Goal: Information Seeking & Learning: Learn about a topic

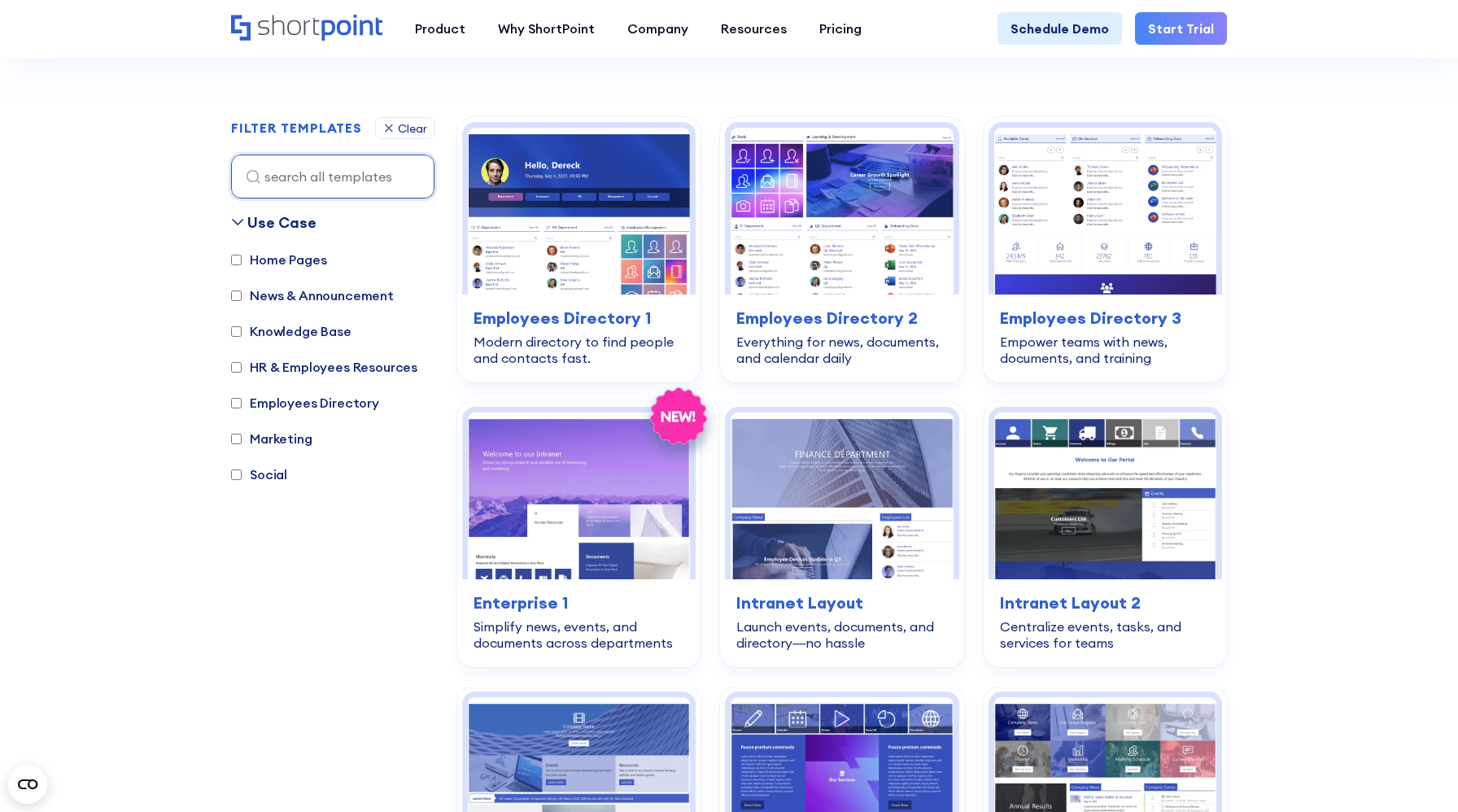
scroll to position [478, 0]
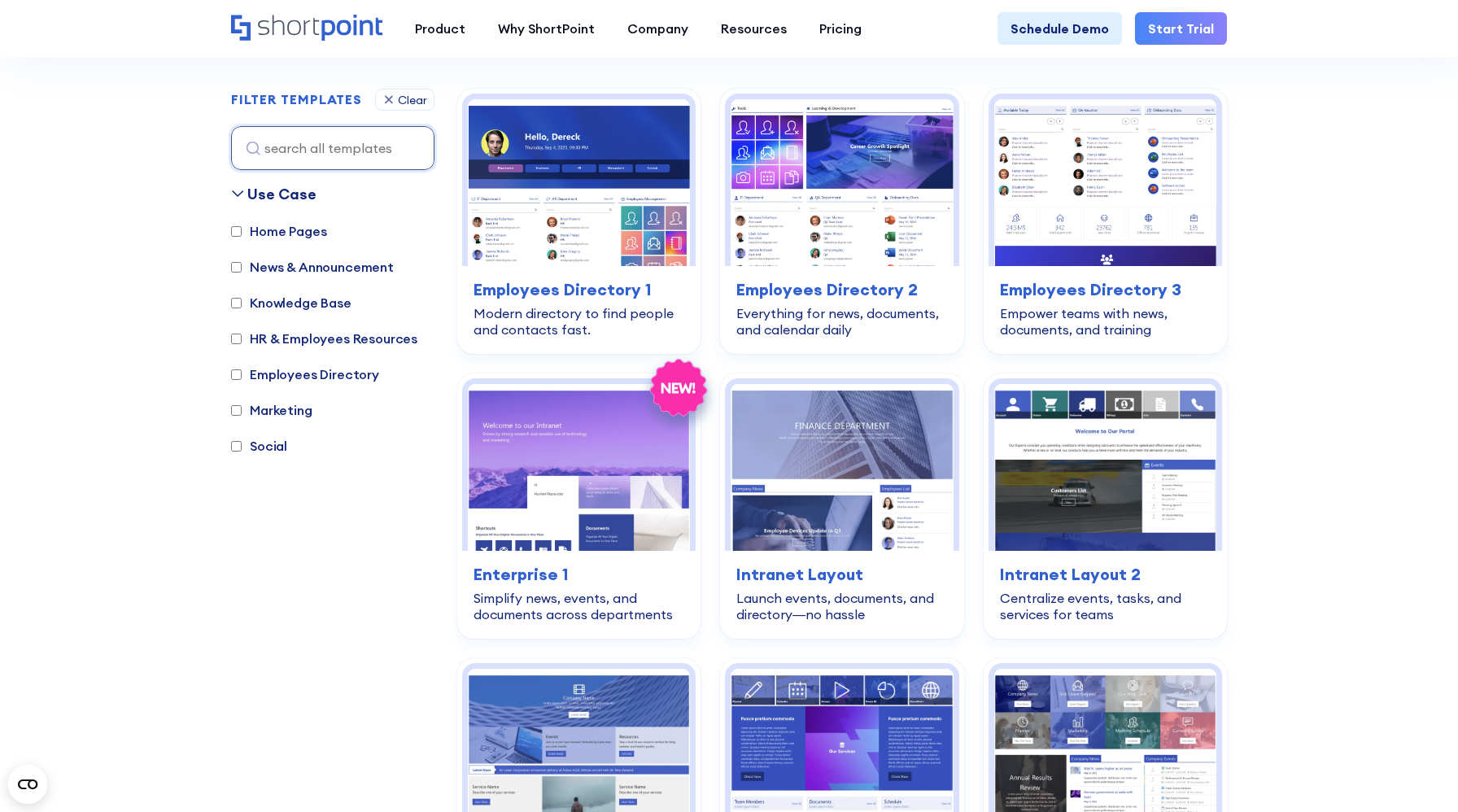
click at [311, 308] on label "Knowledge Base" at bounding box center [291, 302] width 121 height 20
click at [242, 308] on input "Knowledge Base" at bounding box center [237, 302] width 11 height 11
checkbox input "true"
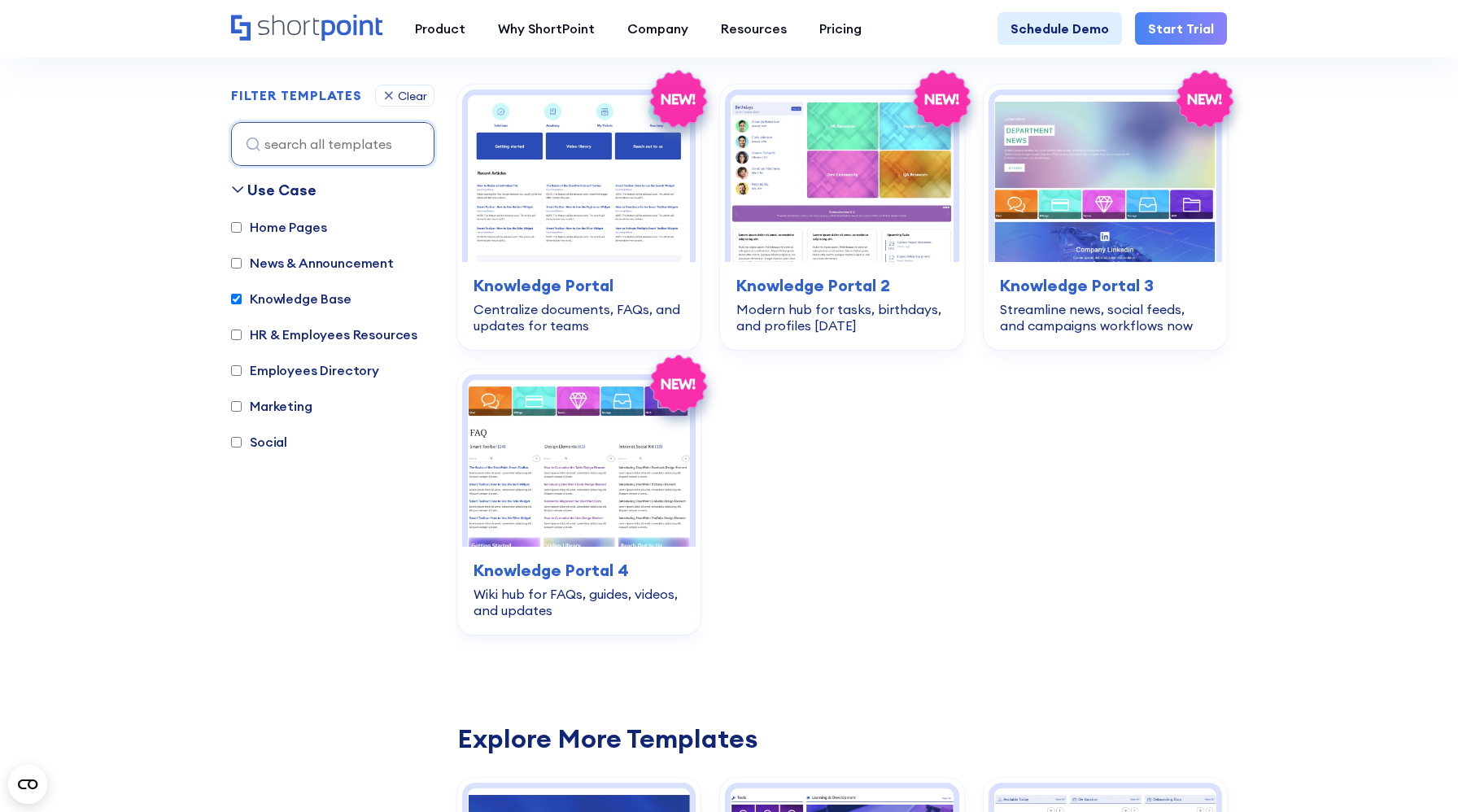
scroll to position [486, 0]
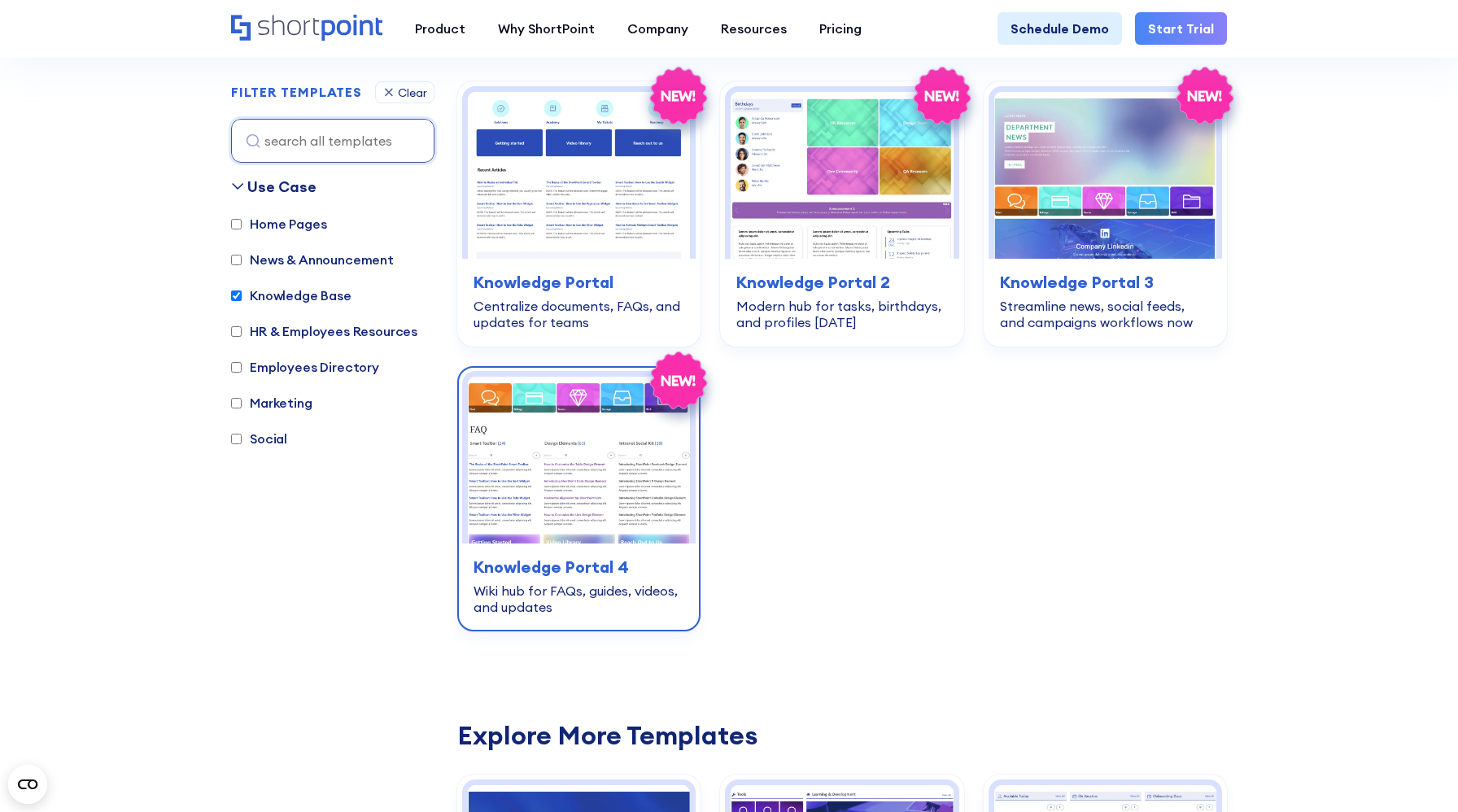
click at [598, 527] on img at bounding box center [579, 459] width 223 height 167
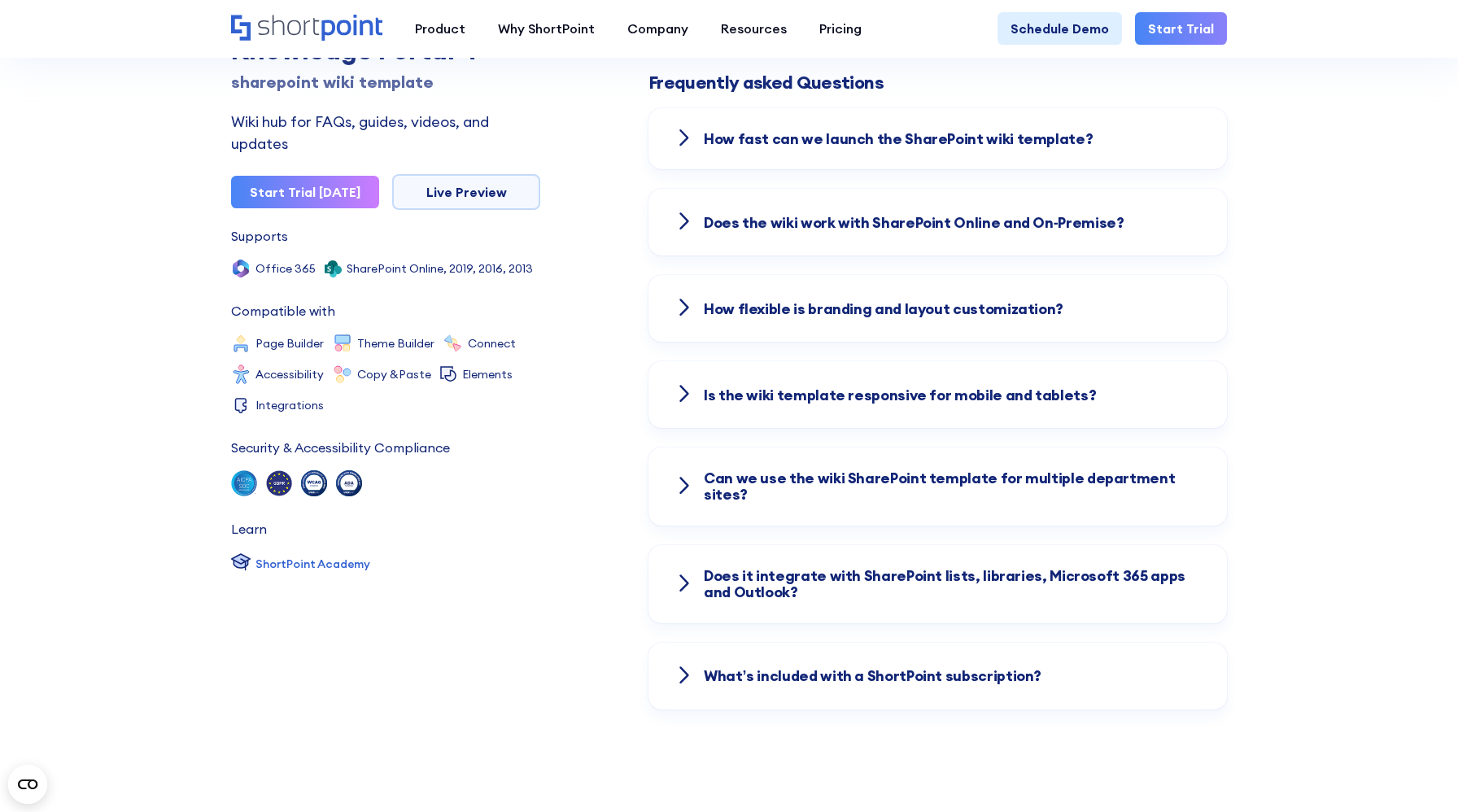
scroll to position [2273, 0]
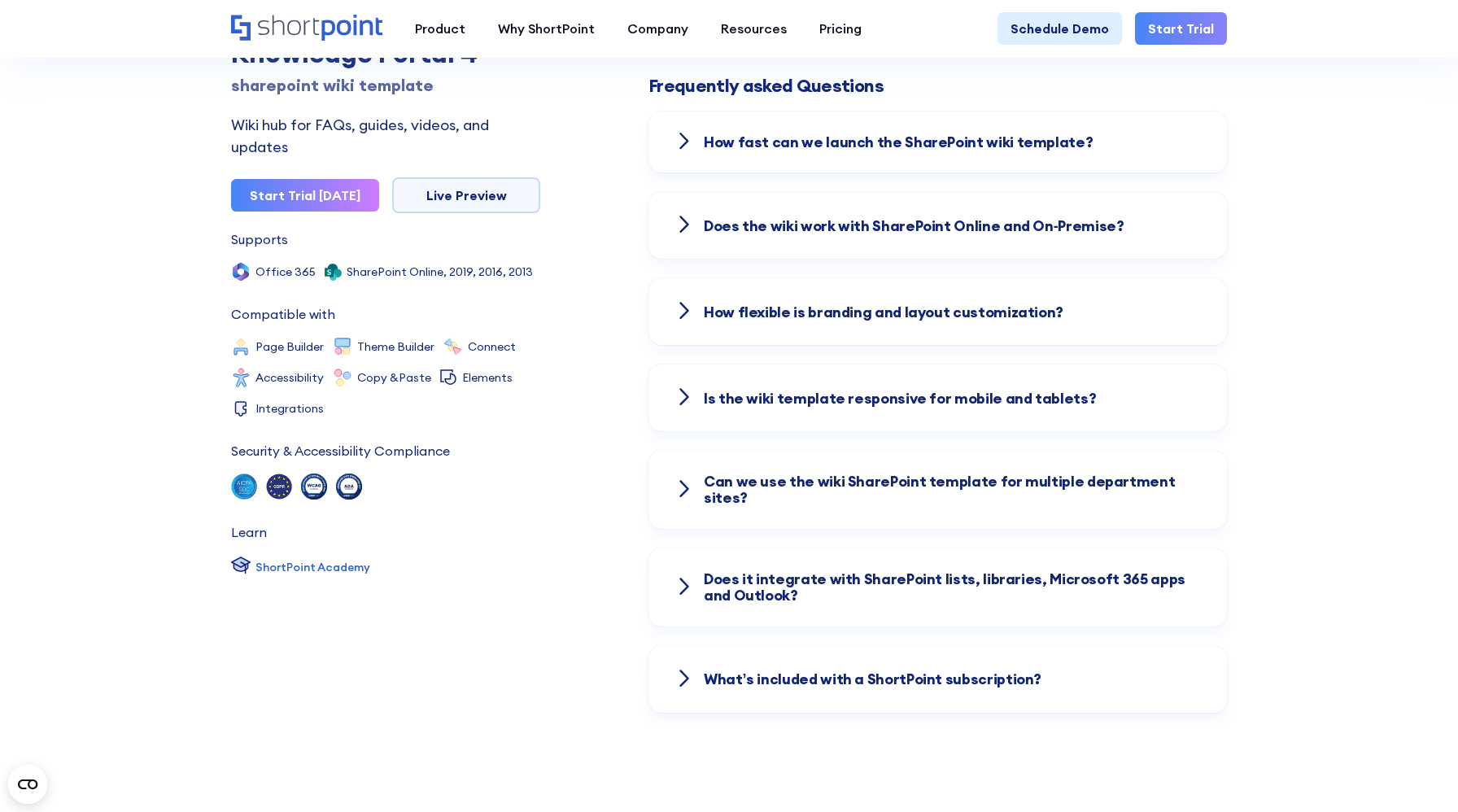
click at [816, 139] on strong "How fast can we launch the SharePoint wiki template?" at bounding box center [898, 142] width 389 height 19
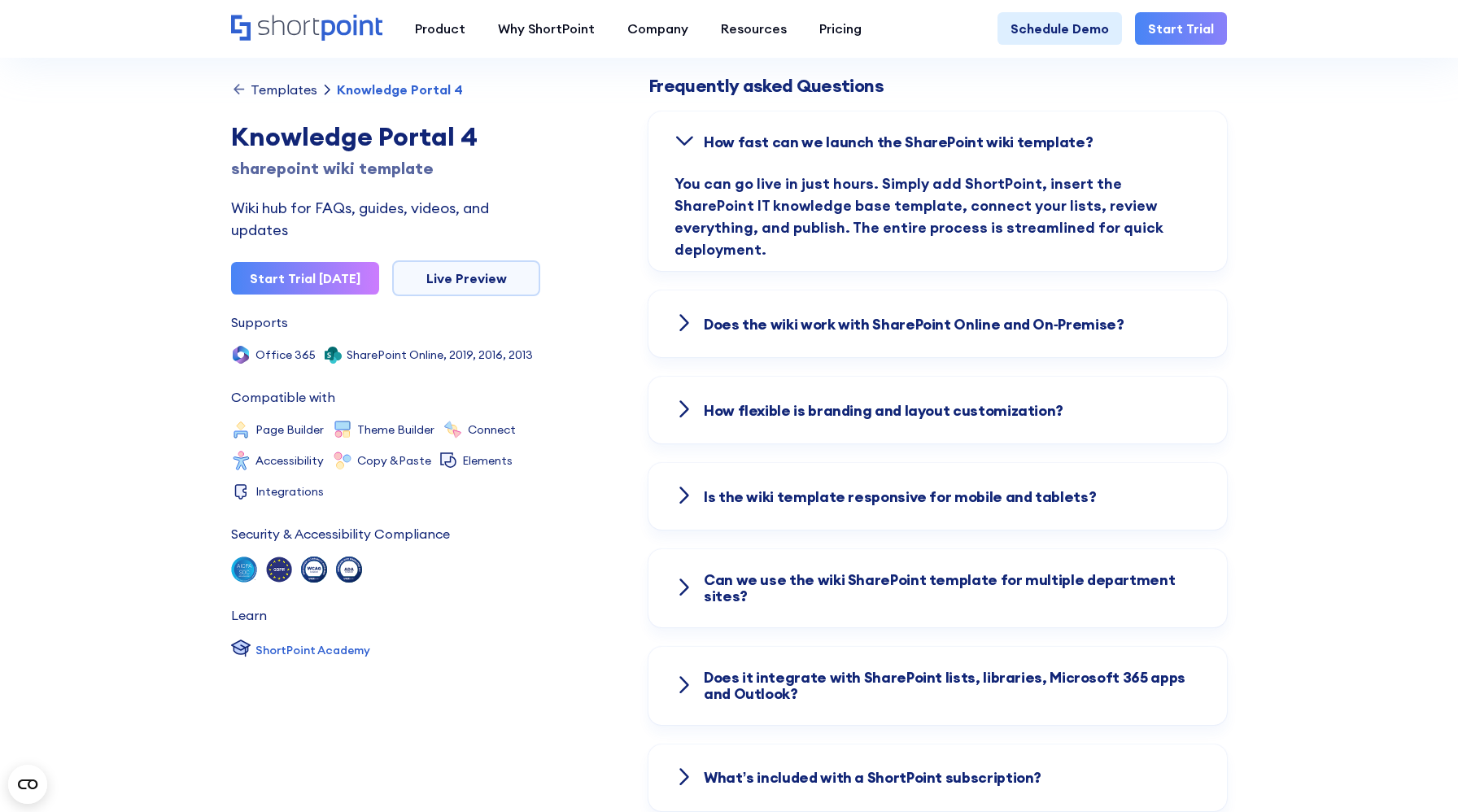
click at [812, 134] on strong "How fast can we launch the SharePoint wiki template?" at bounding box center [898, 142] width 389 height 19
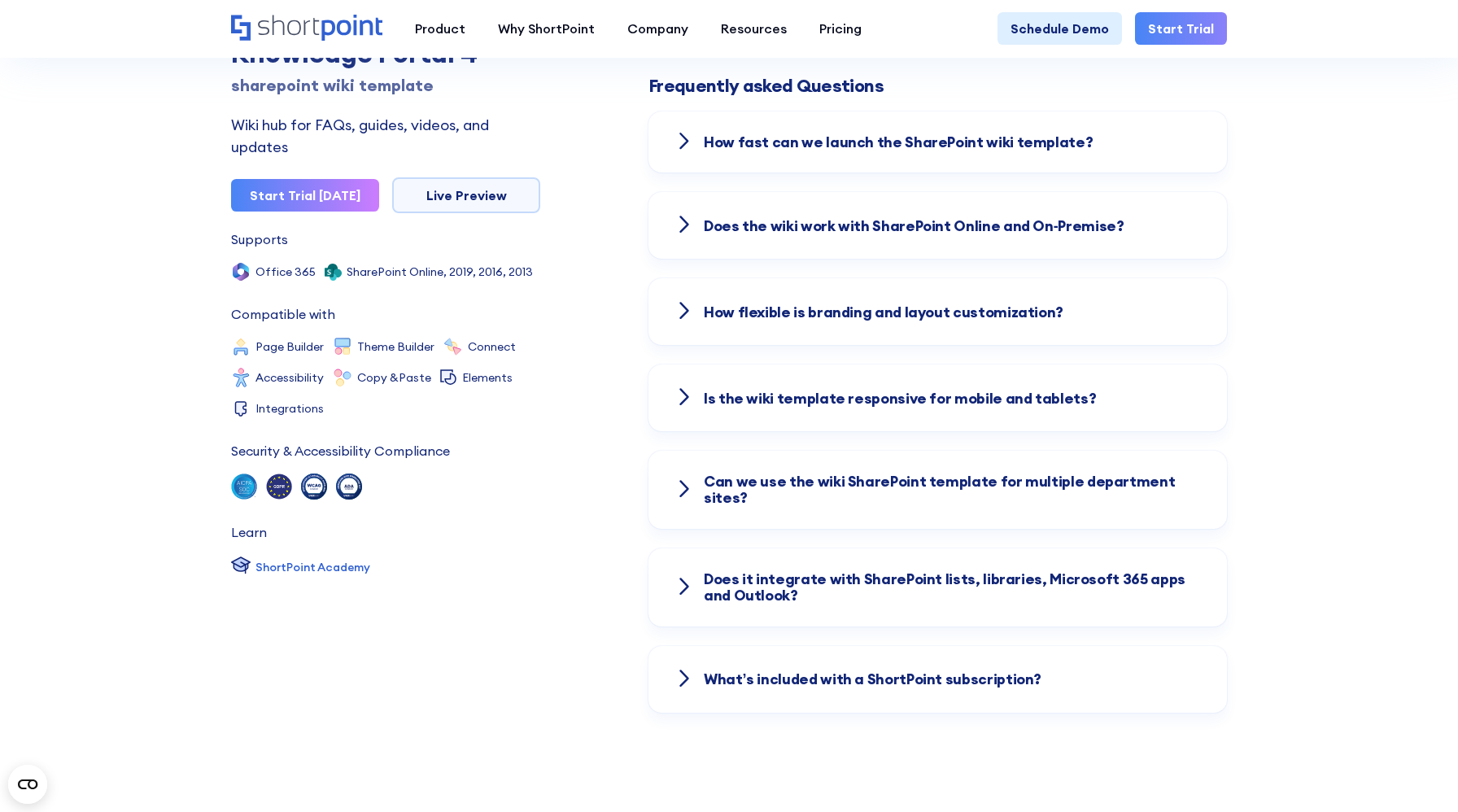
click at [788, 136] on strong "How fast can we launch the SharePoint wiki template?" at bounding box center [898, 142] width 389 height 19
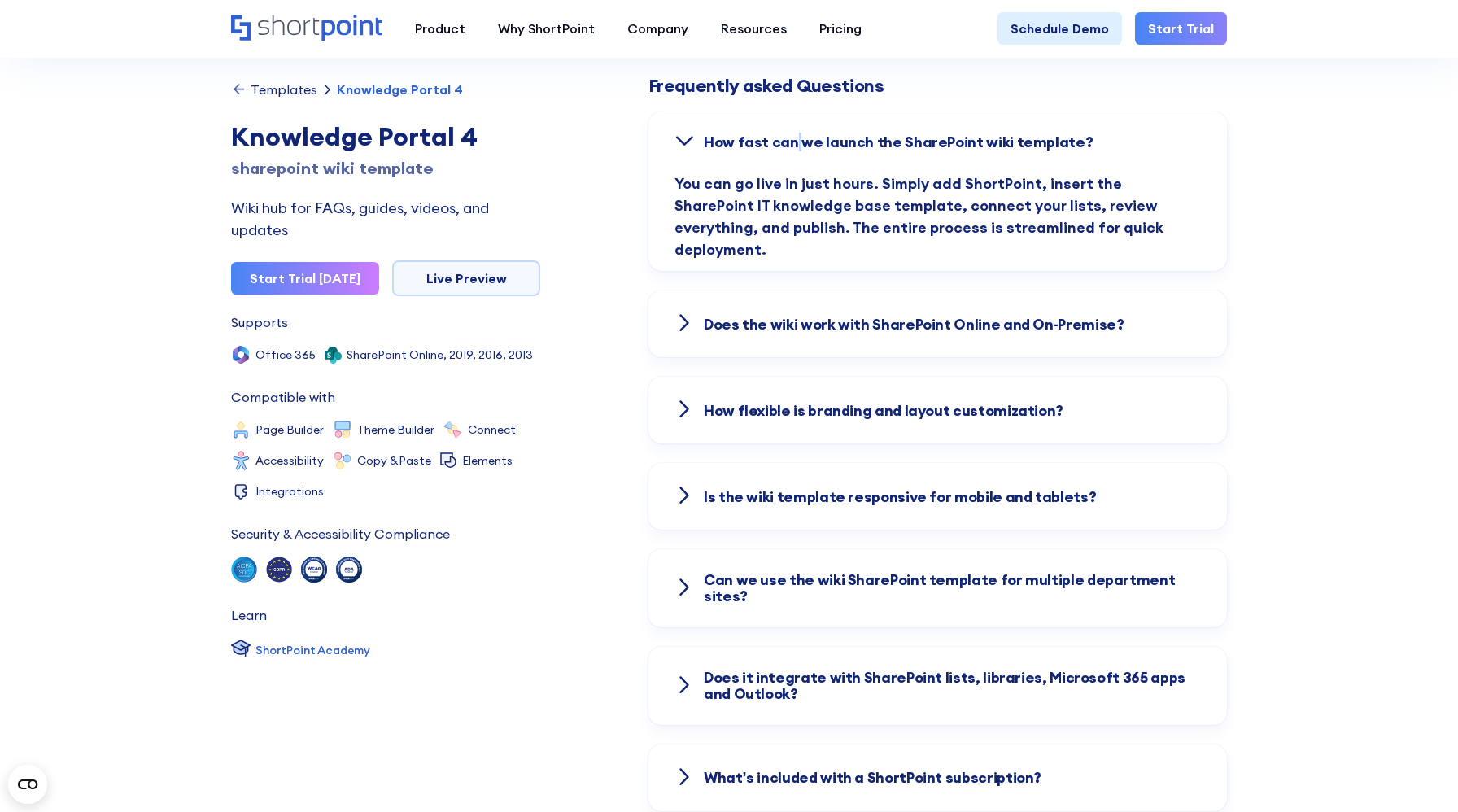
click at [788, 136] on strong "How fast can we launch the SharePoint wiki template?" at bounding box center [898, 142] width 389 height 19
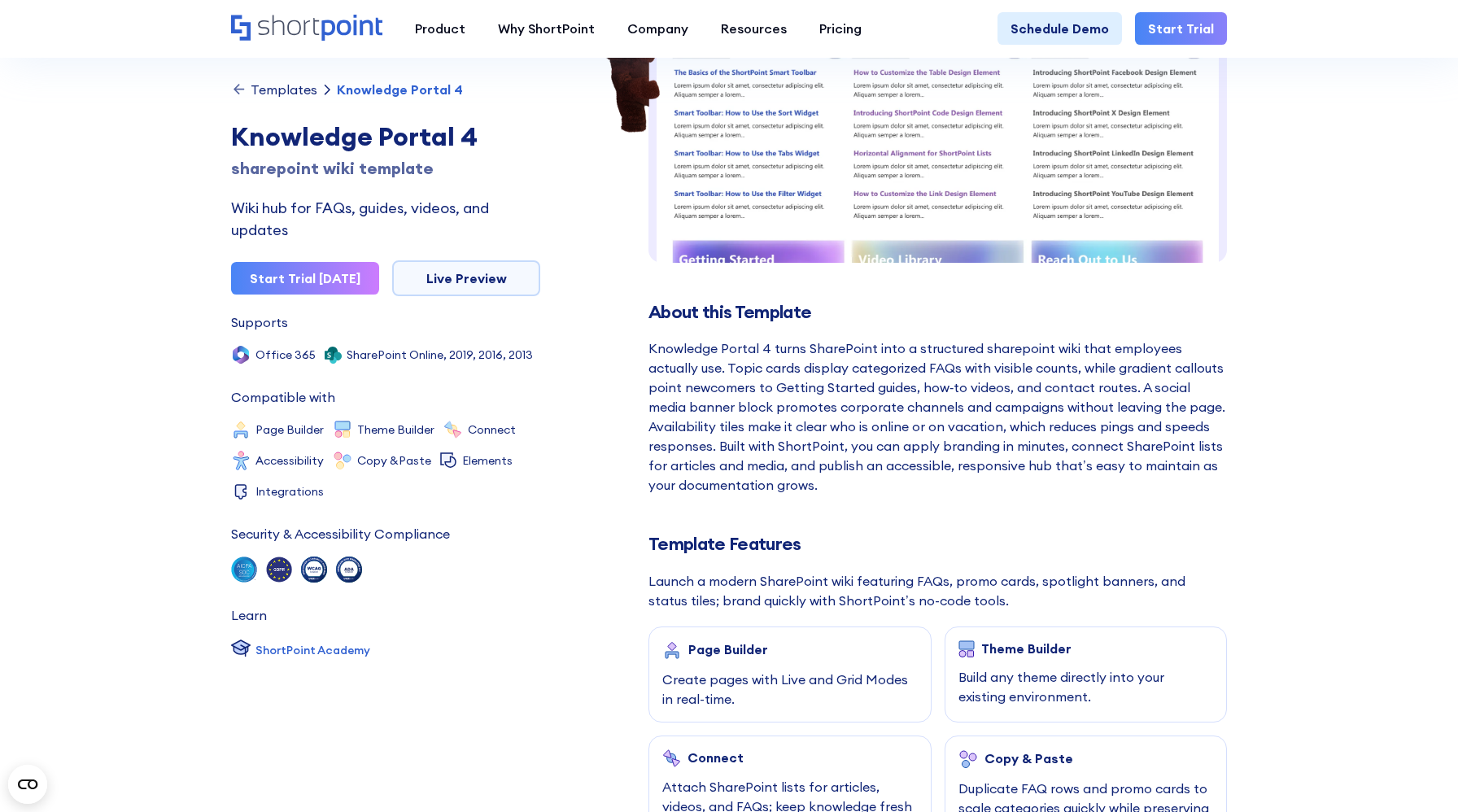
scroll to position [0, 0]
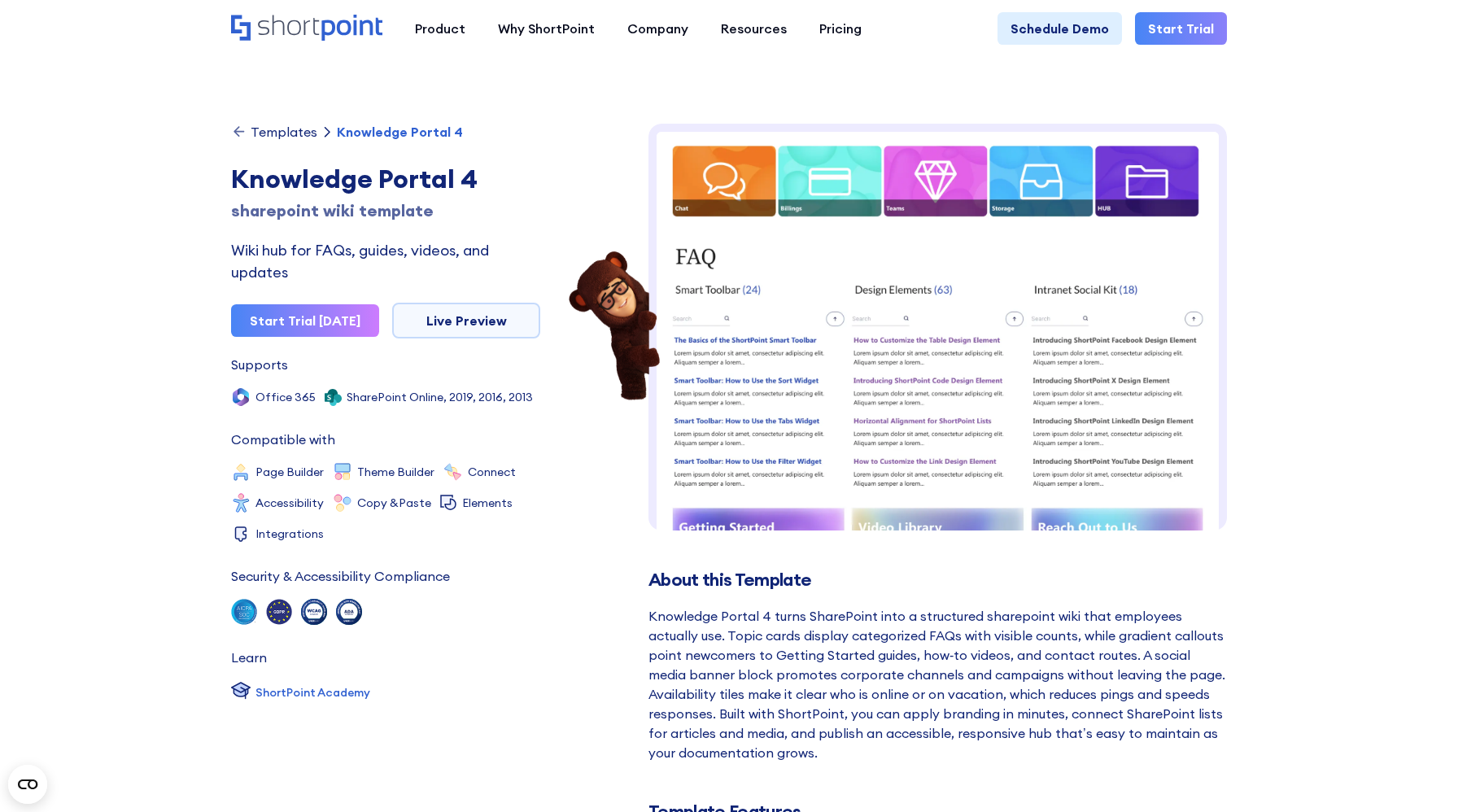
click at [247, 127] on link "Templates" at bounding box center [274, 132] width 86 height 16
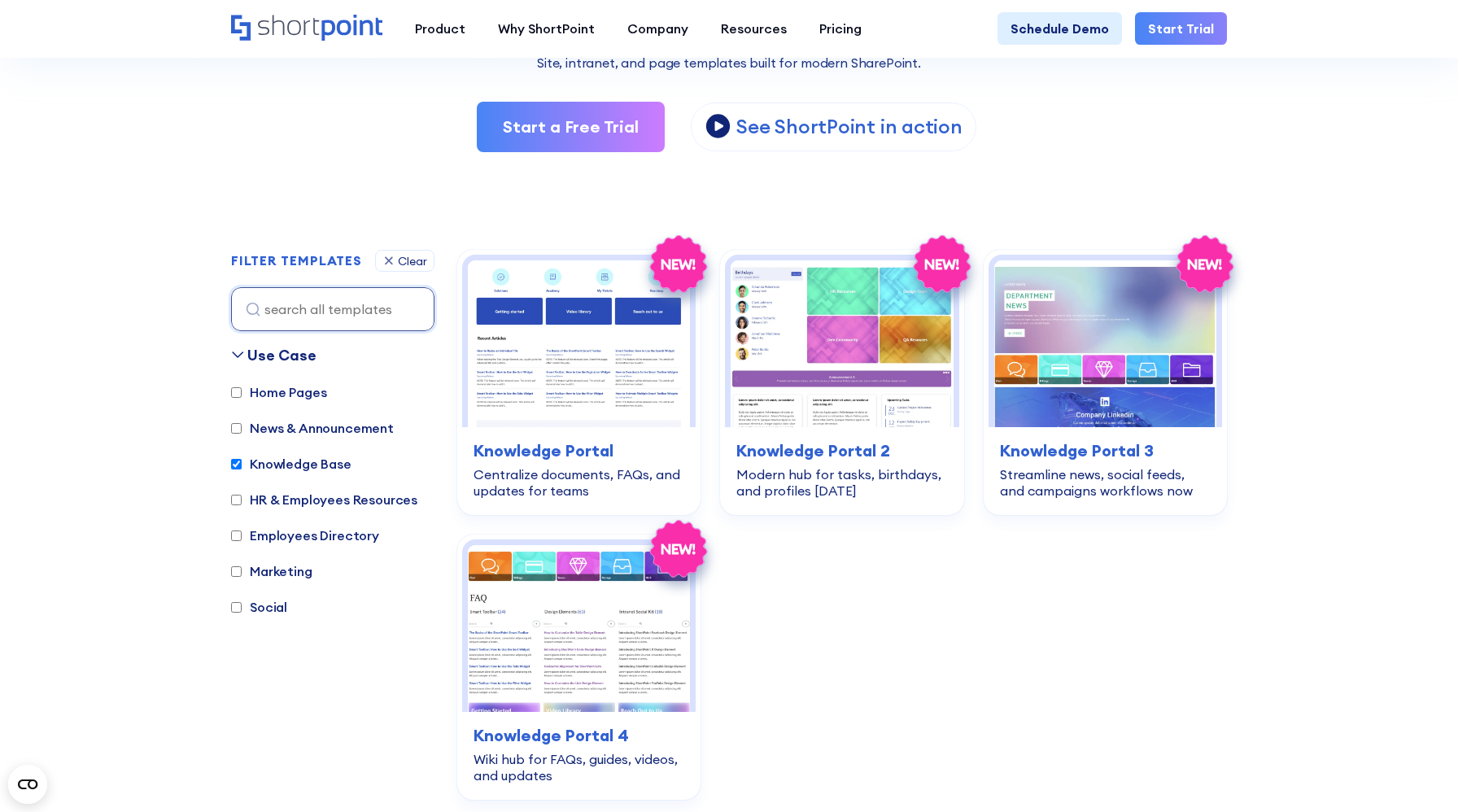
scroll to position [323, 0]
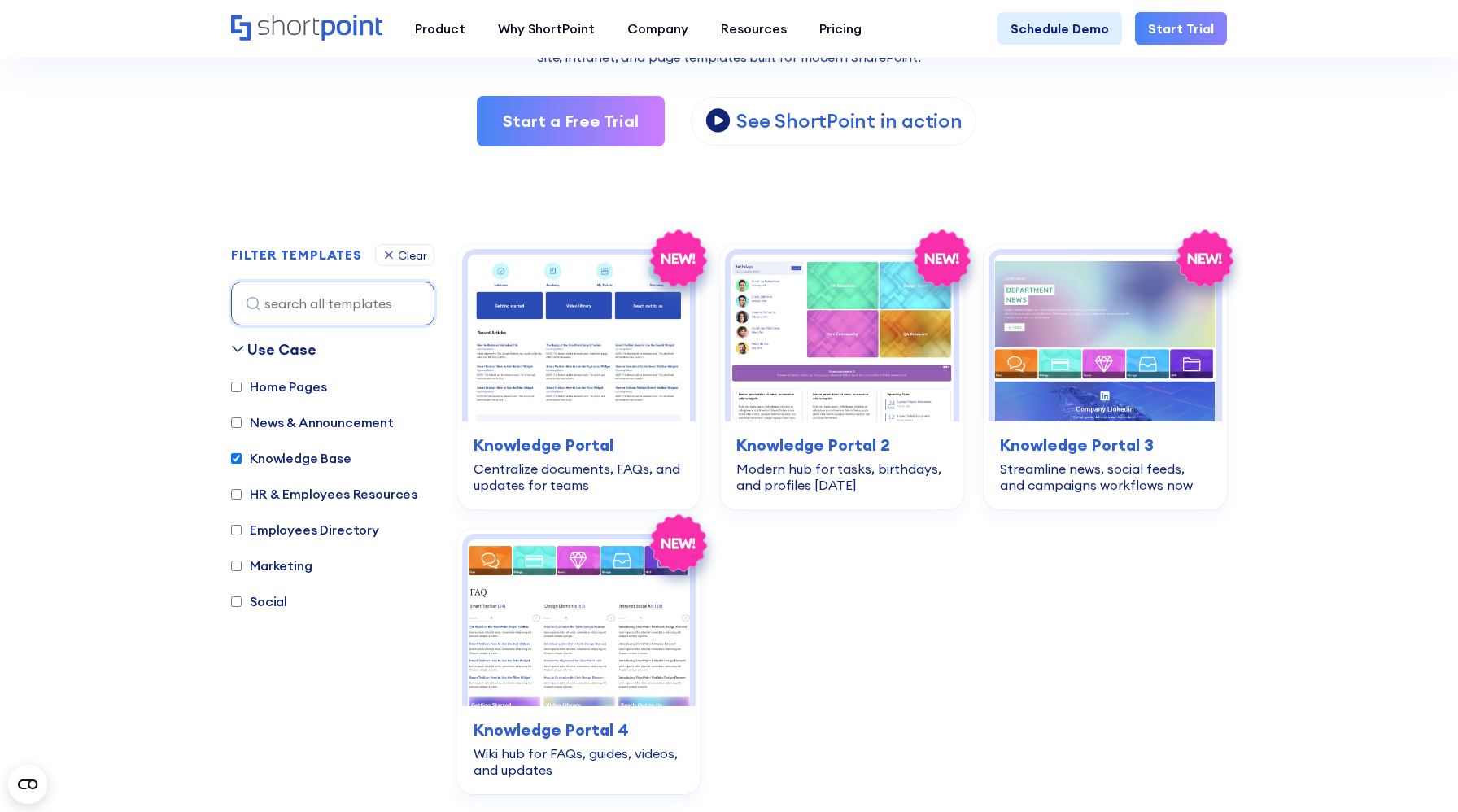
click at [266, 460] on label "Knowledge Base" at bounding box center [291, 458] width 121 height 20
click at [242, 460] on input "Knowledge Base" at bounding box center [237, 458] width 11 height 11
checkbox input "false"
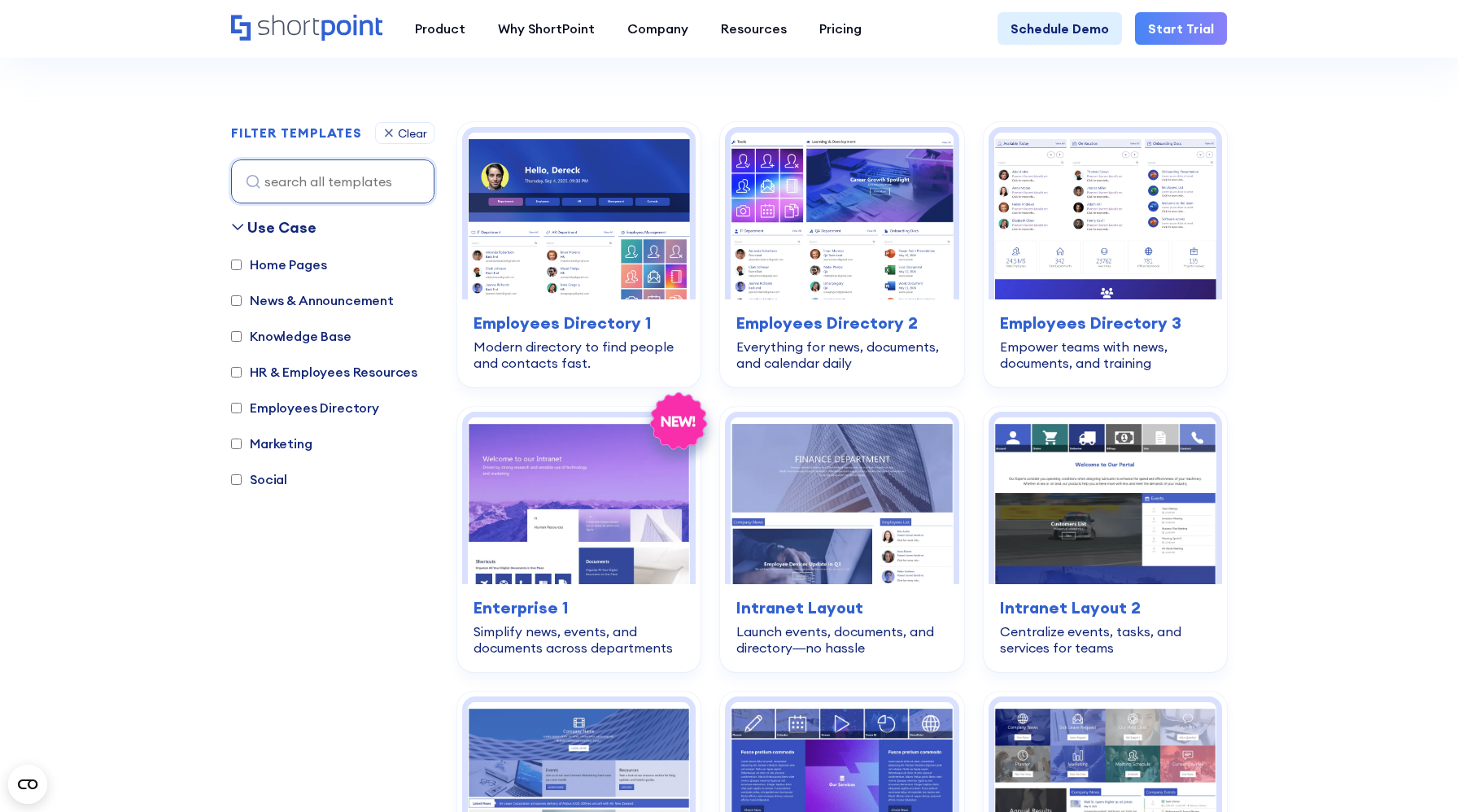
scroll to position [486, 0]
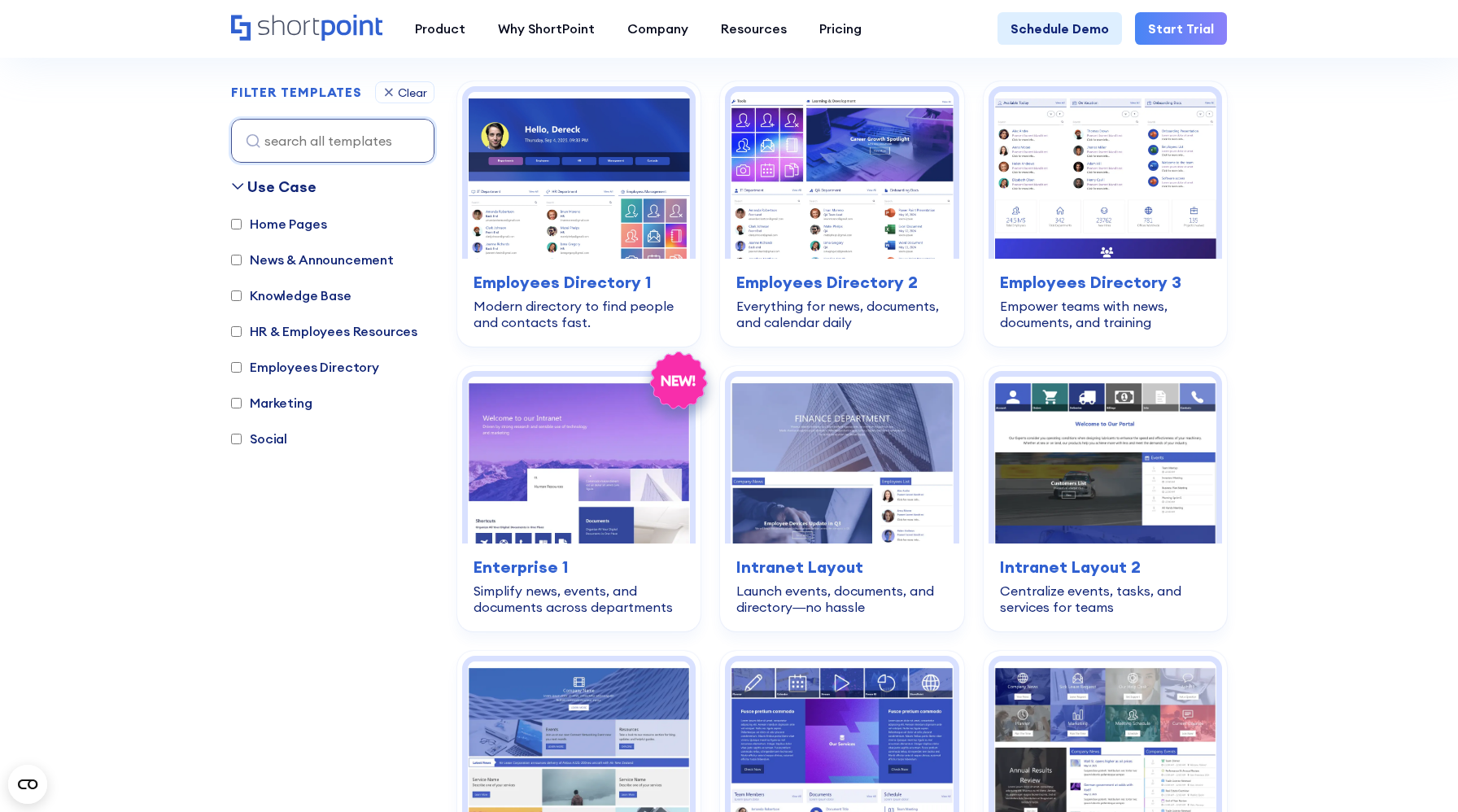
click at [319, 262] on label "News & Announcement" at bounding box center [312, 259] width 163 height 20
click at [242, 262] on input "News & Announcement" at bounding box center [237, 259] width 11 height 11
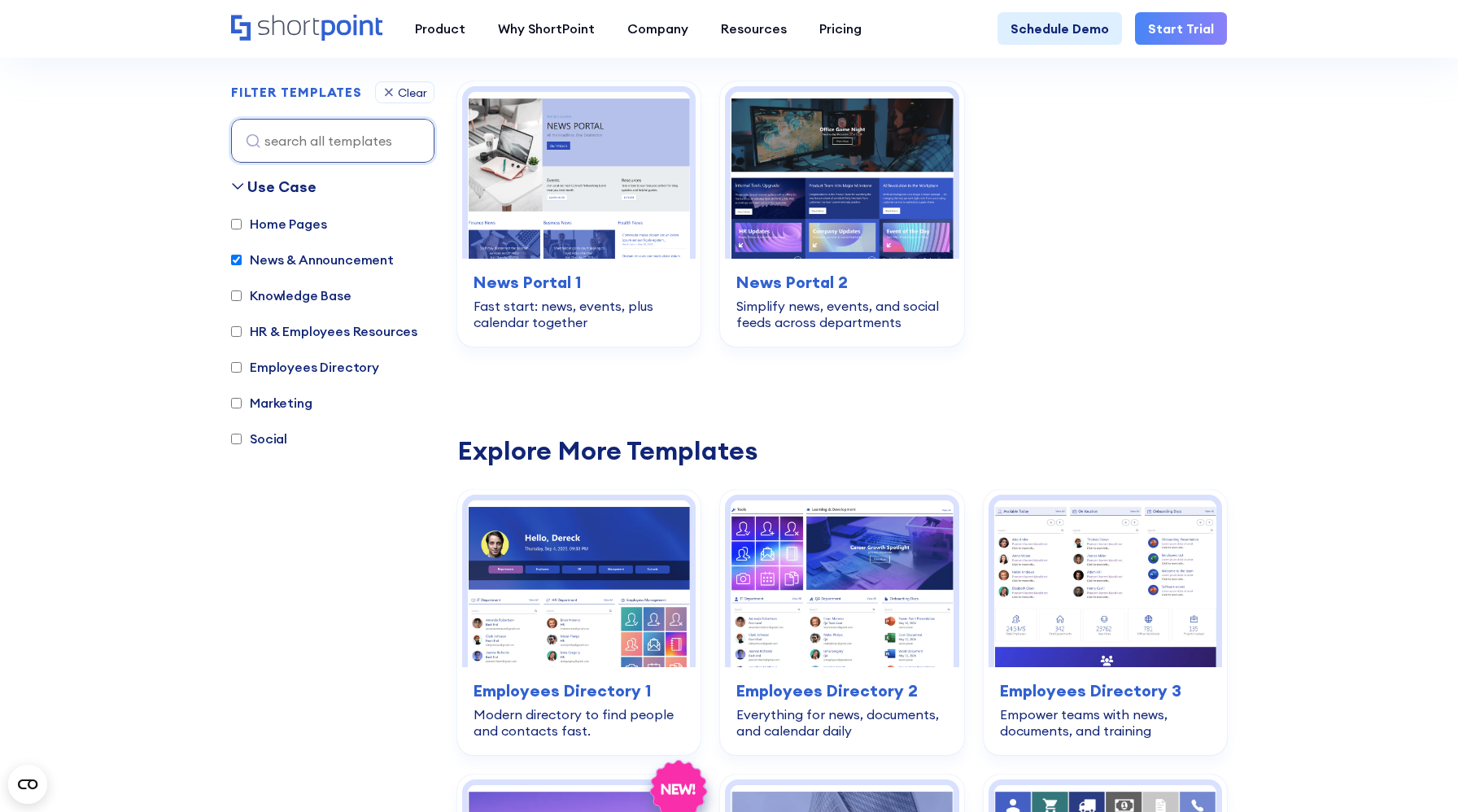
click at [267, 257] on label "News & Announcement" at bounding box center [312, 259] width 163 height 20
click at [242, 257] on input "News & Announcement" at bounding box center [237, 259] width 11 height 11
checkbox input "false"
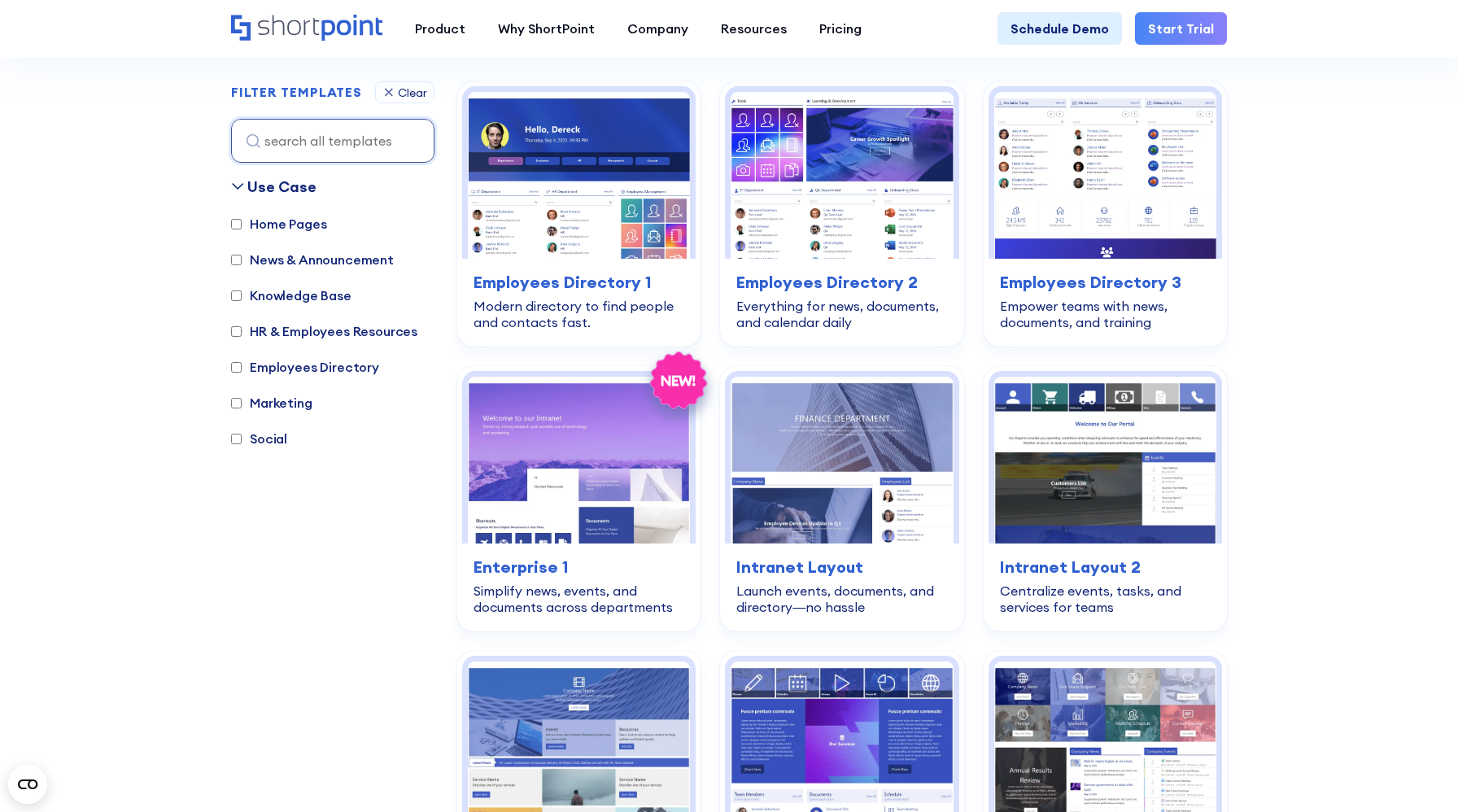
click at [291, 405] on label "Marketing" at bounding box center [272, 403] width 82 height 20
click at [242, 405] on input "Marketing" at bounding box center [237, 403] width 11 height 11
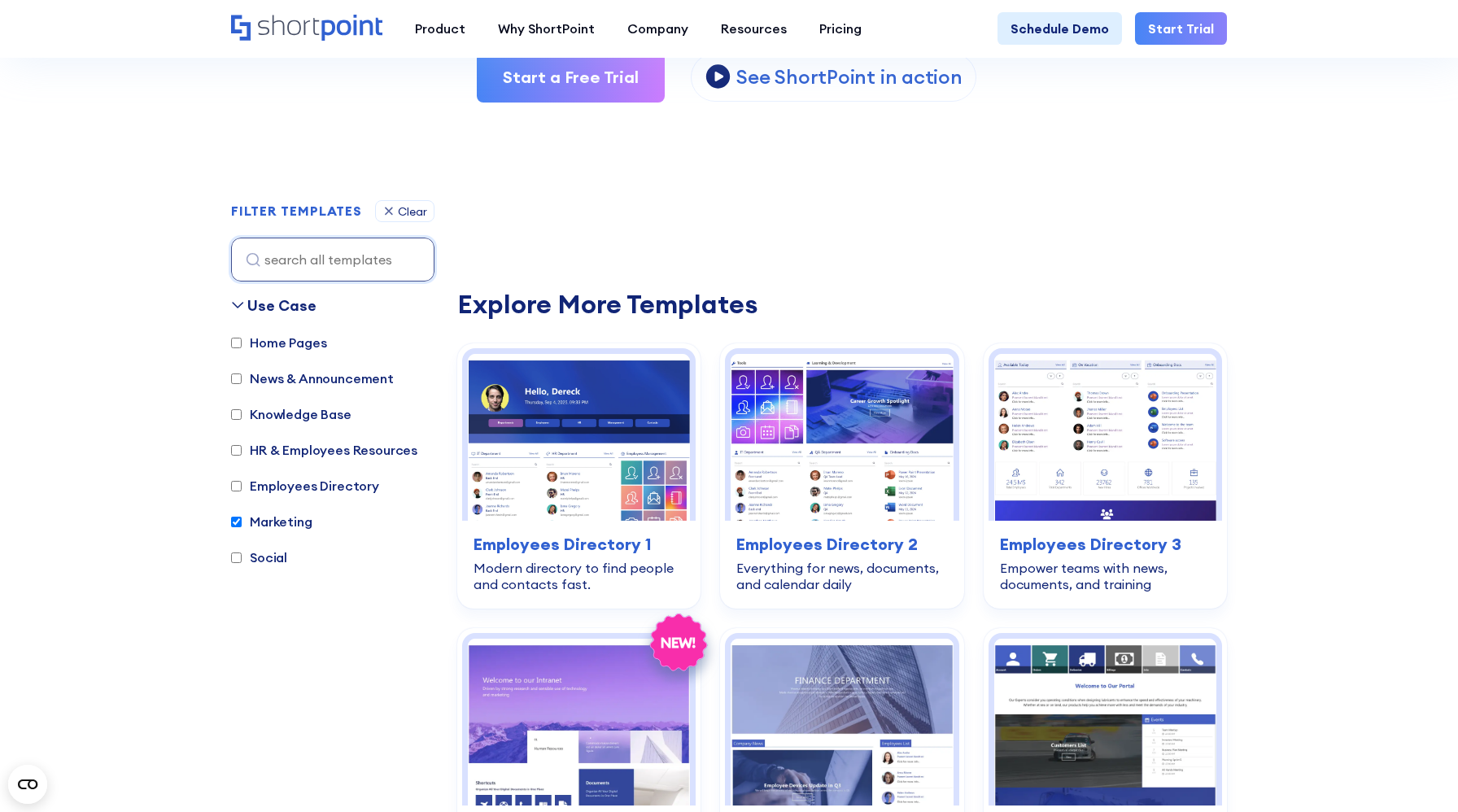
scroll to position [363, 0]
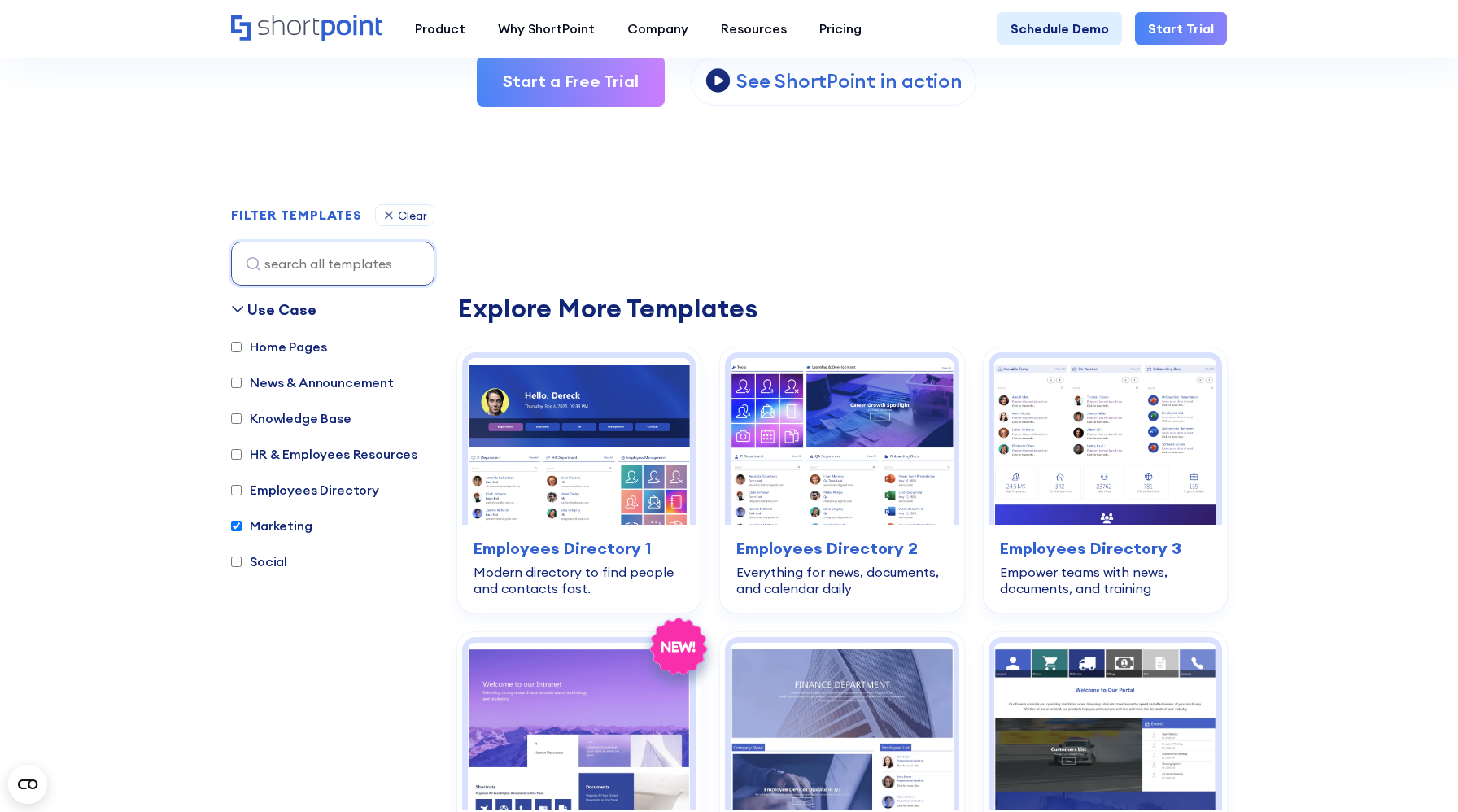
click at [294, 528] on label "Marketing" at bounding box center [272, 526] width 82 height 20
click at [242, 528] on input "Marketing" at bounding box center [237, 526] width 11 height 11
checkbox input "false"
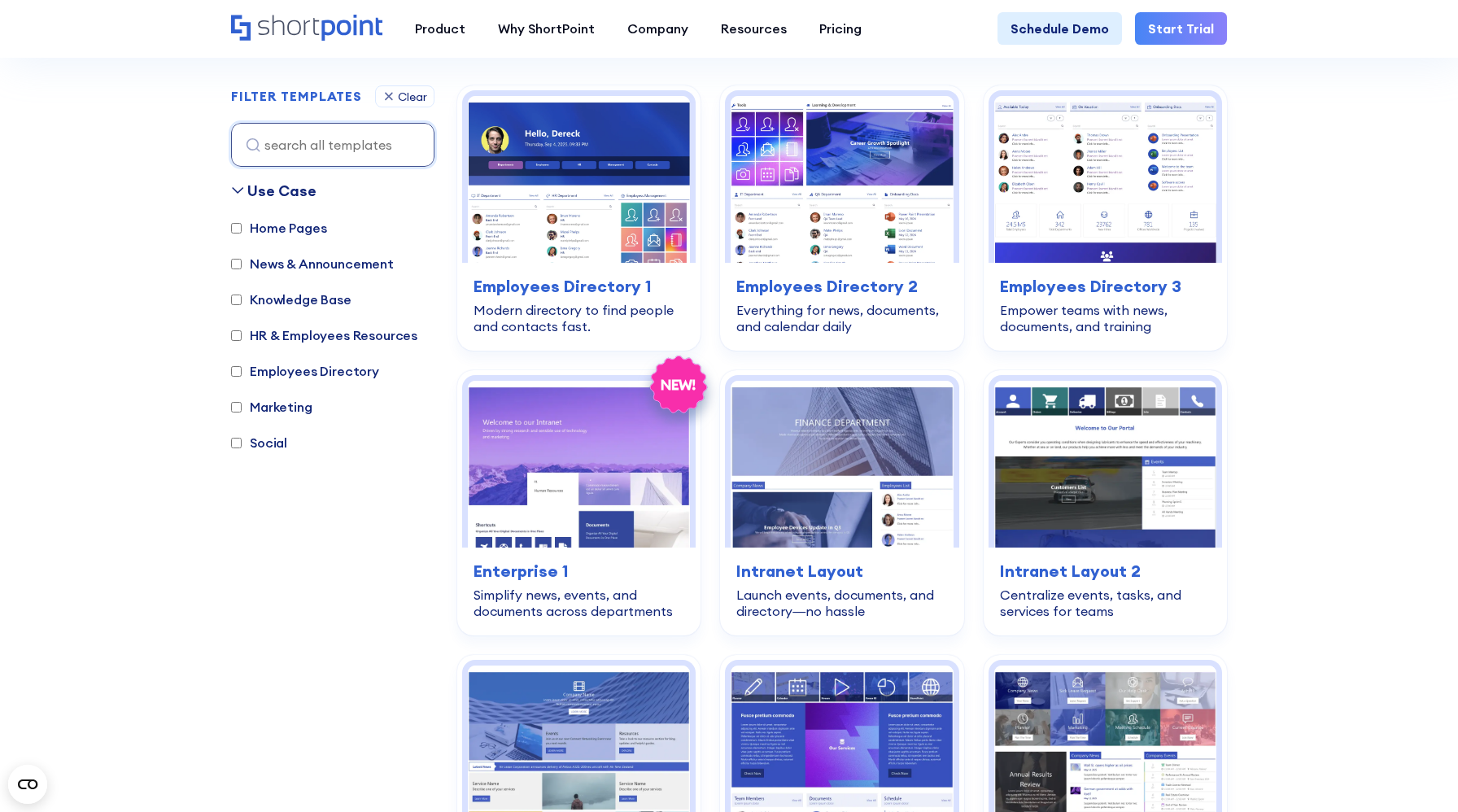
scroll to position [486, 0]
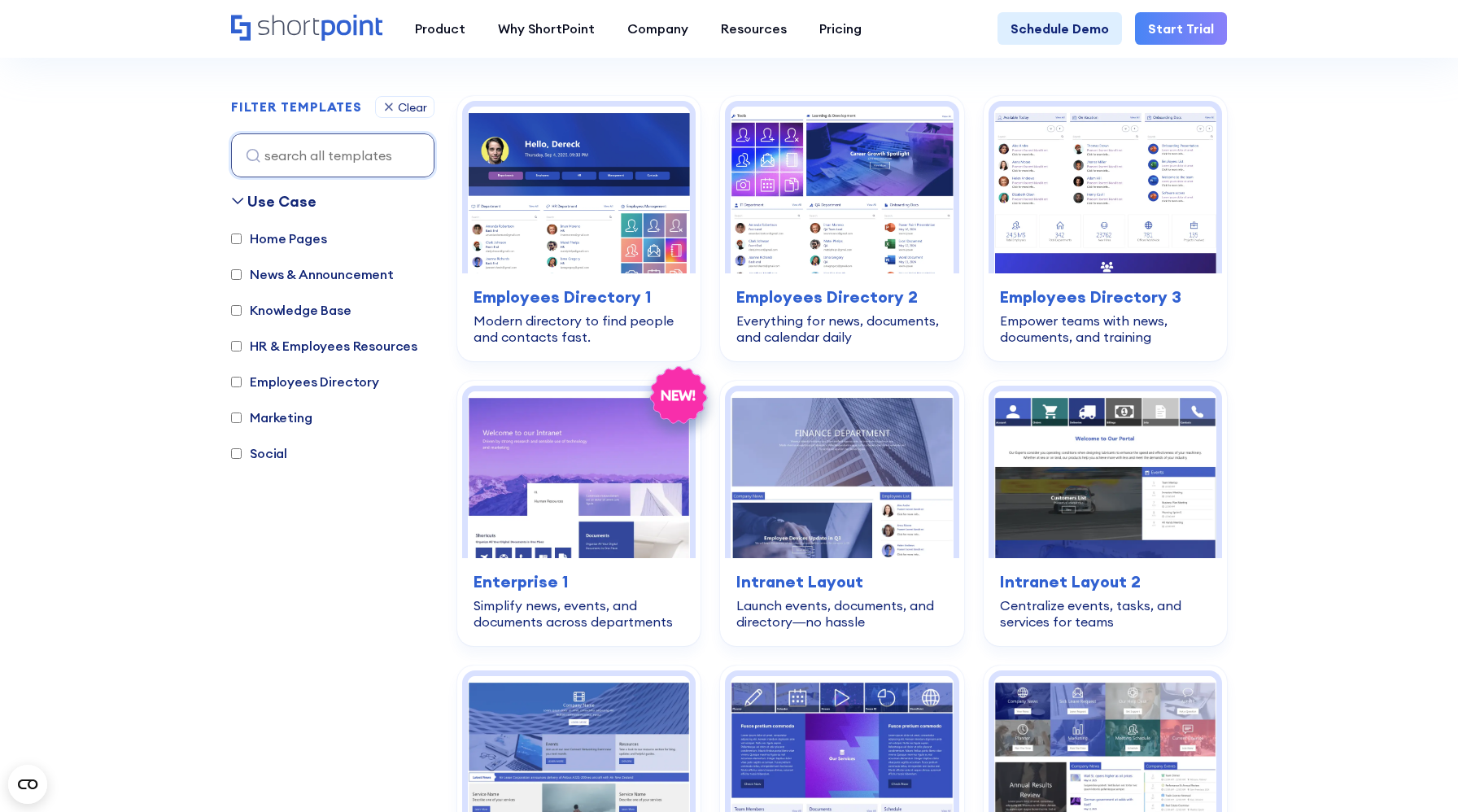
scroll to position [475, 0]
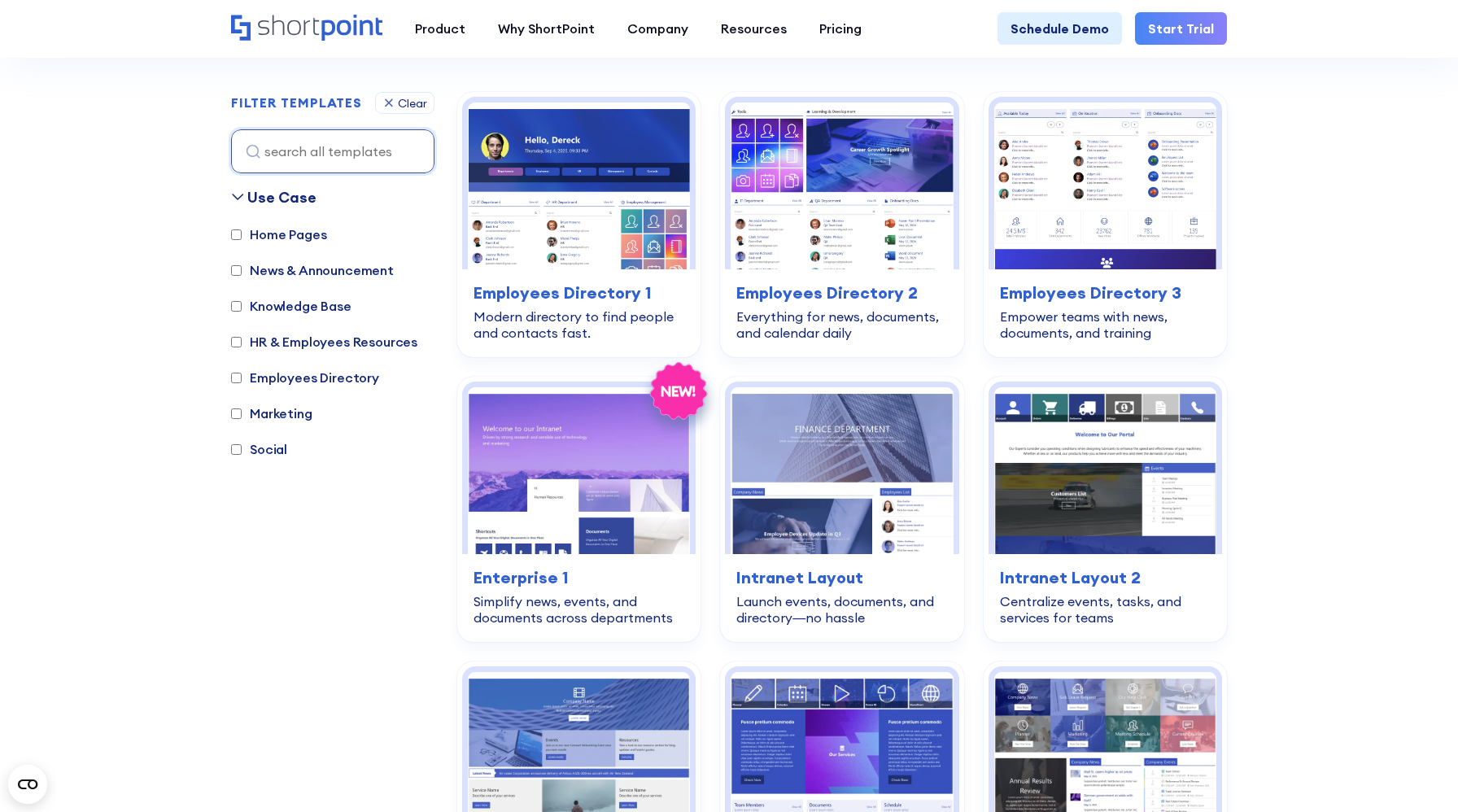
click at [292, 414] on label "Marketing" at bounding box center [272, 413] width 82 height 20
click at [242, 414] on input "Marketing" at bounding box center [237, 413] width 11 height 11
checkbox input "true"
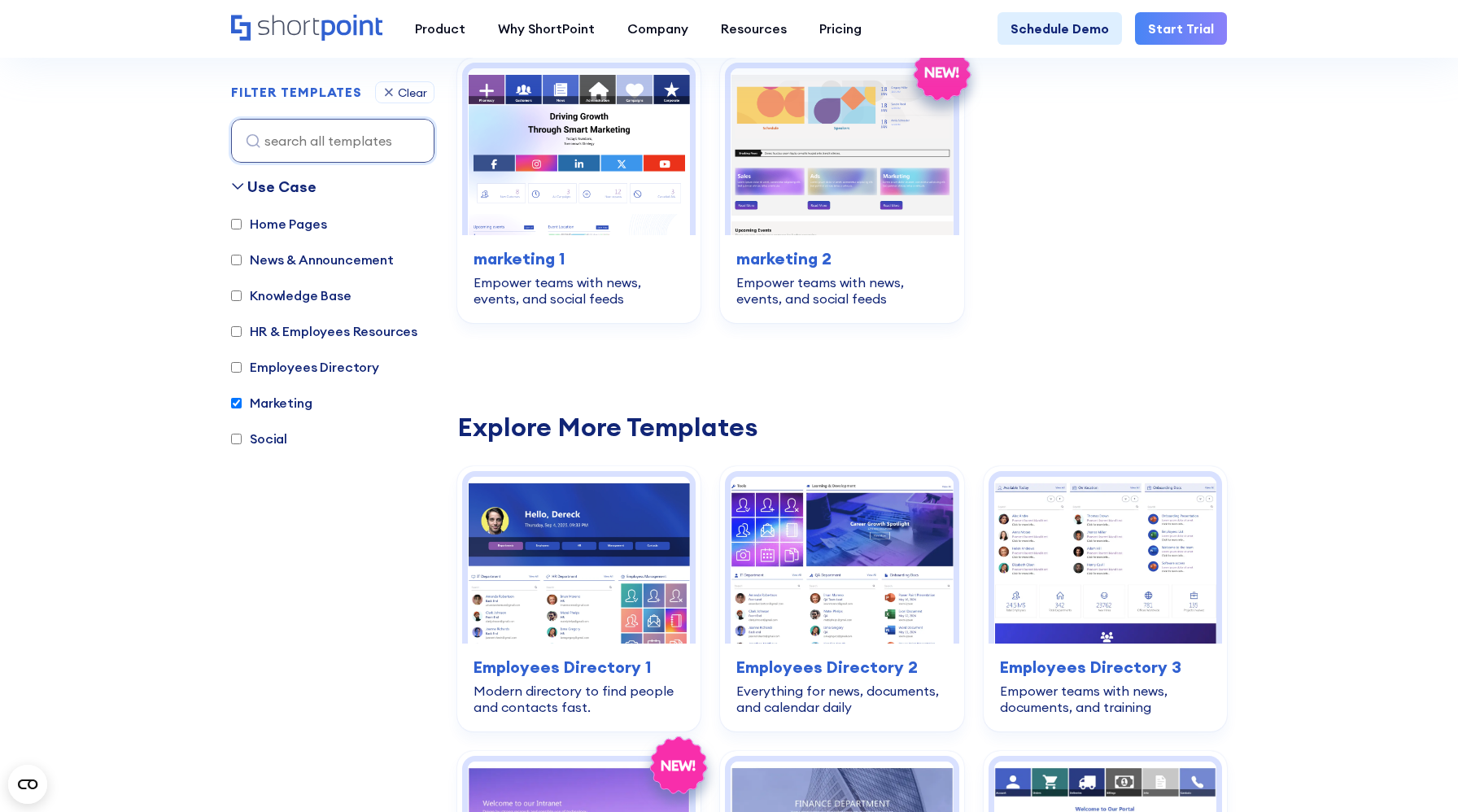
scroll to position [513, 0]
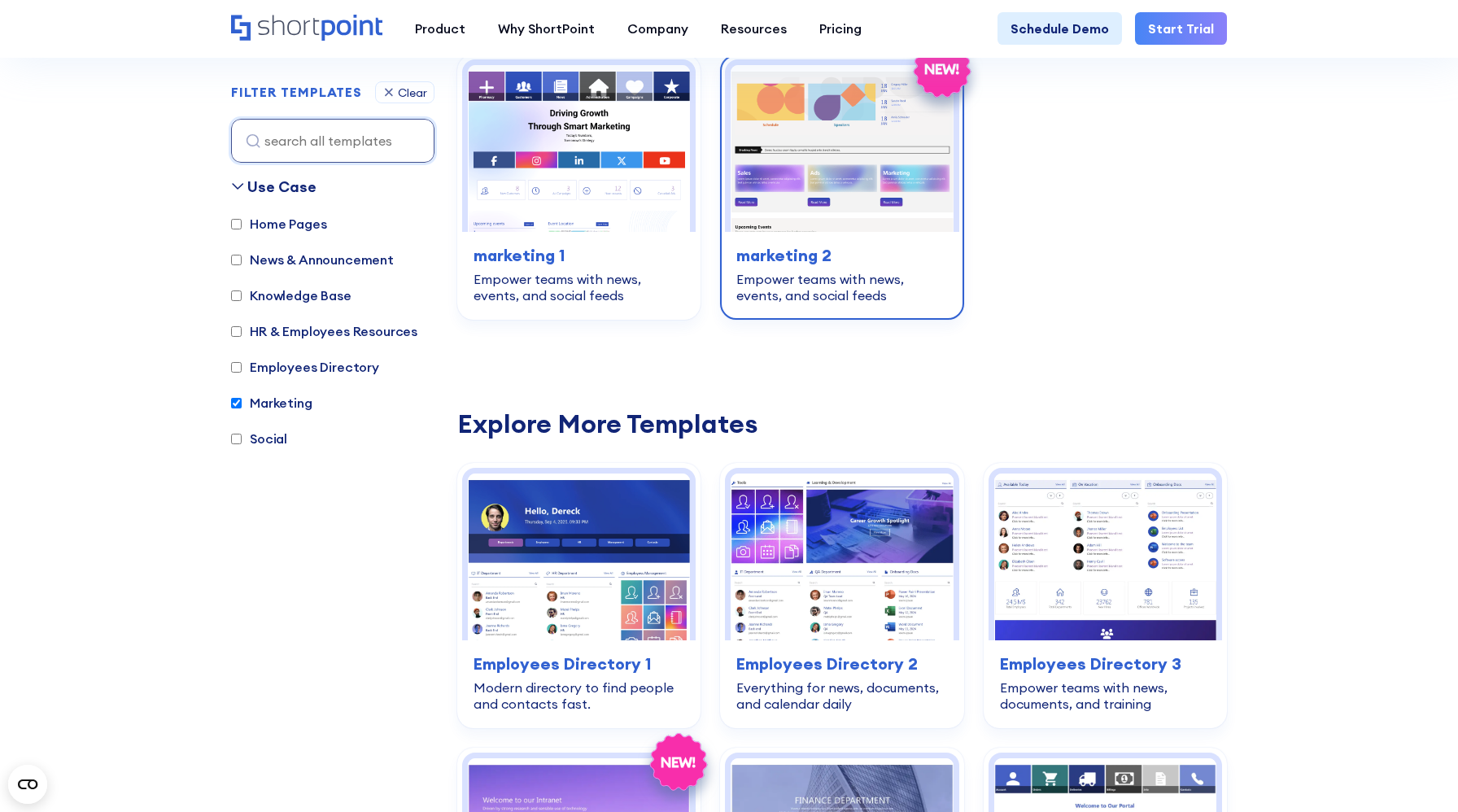
click at [815, 253] on h3 "marketing 2" at bounding box center [841, 255] width 211 height 24
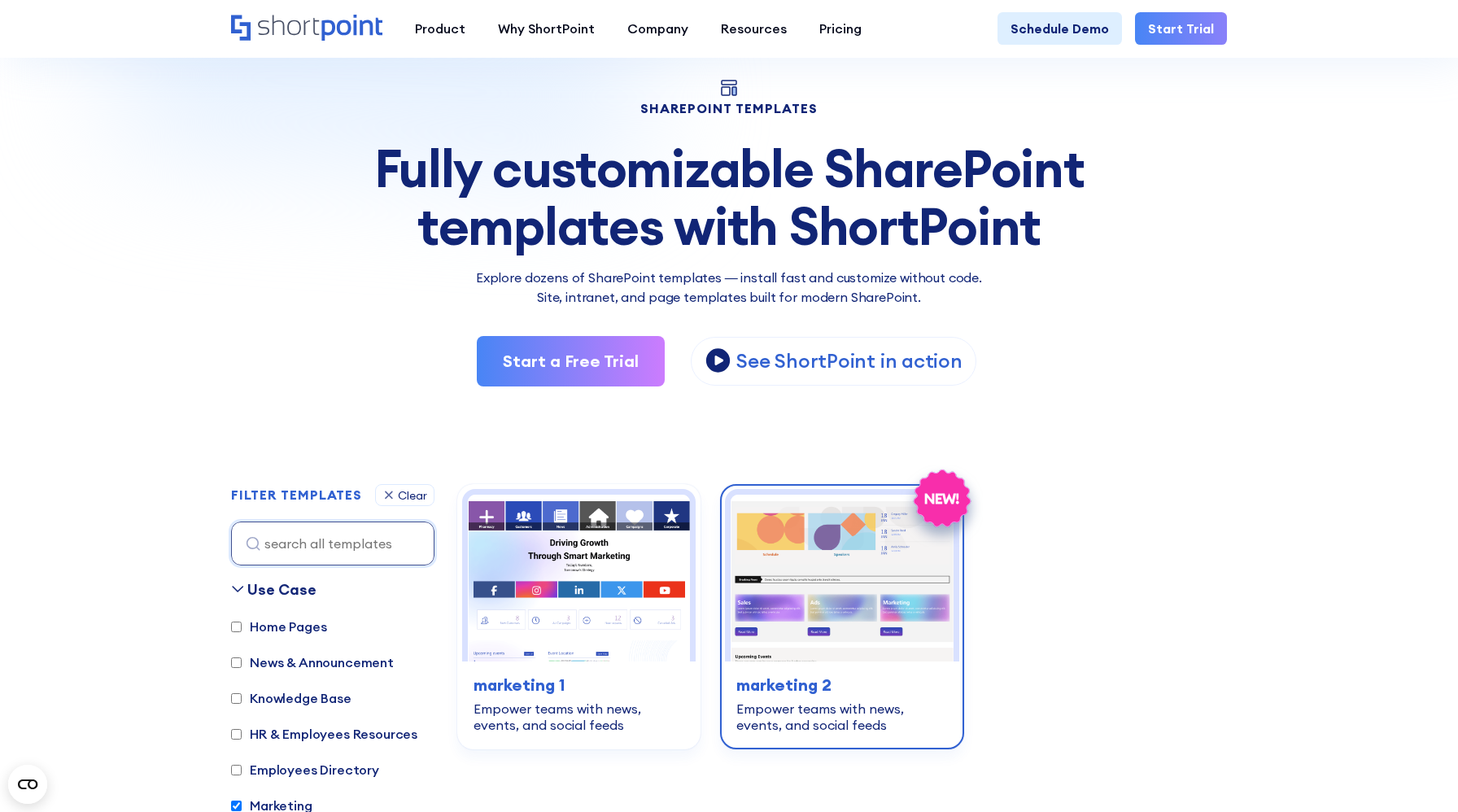
scroll to position [255, 0]
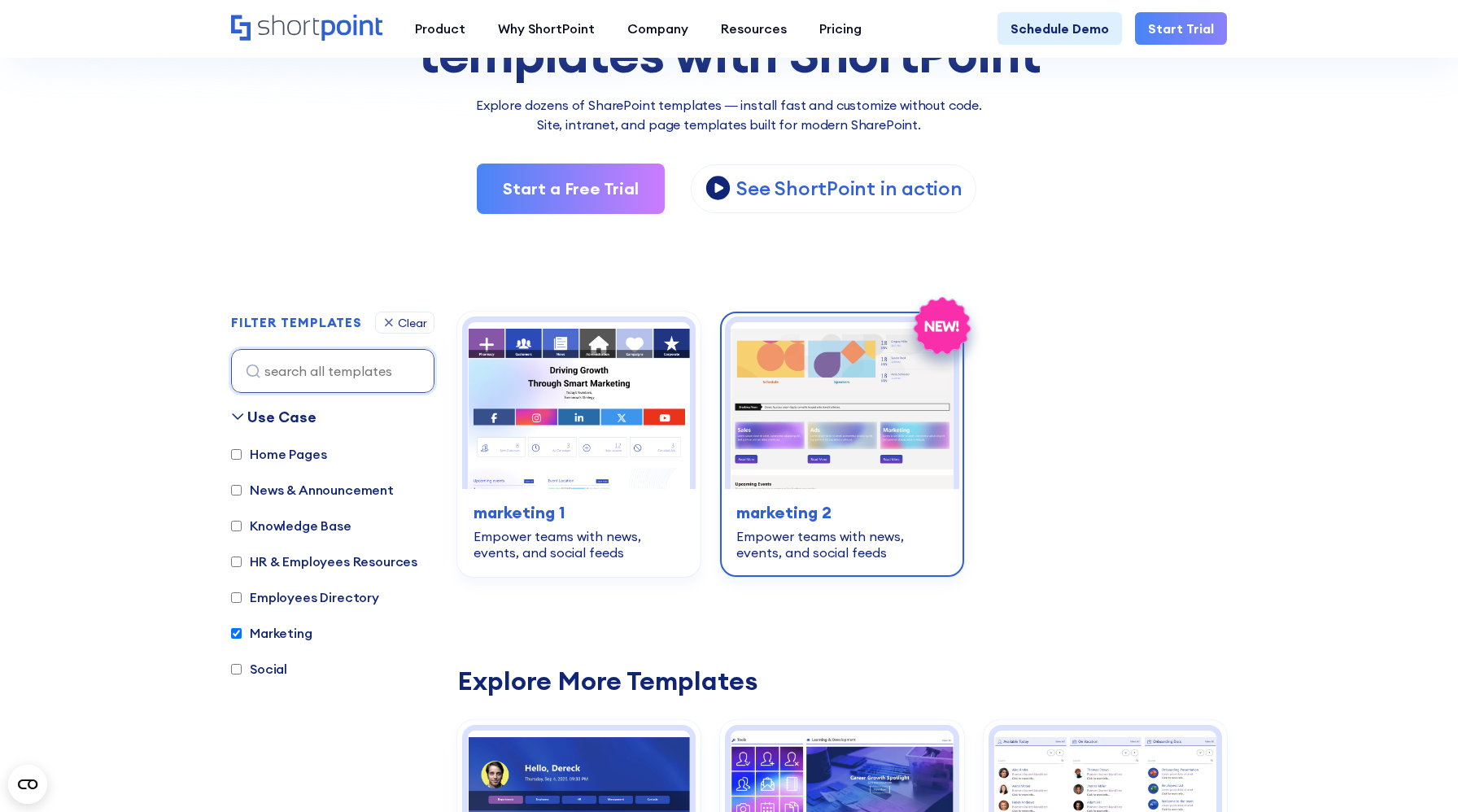
click at [800, 502] on h3 "marketing 2" at bounding box center [841, 512] width 211 height 24
